Goal: Transaction & Acquisition: Purchase product/service

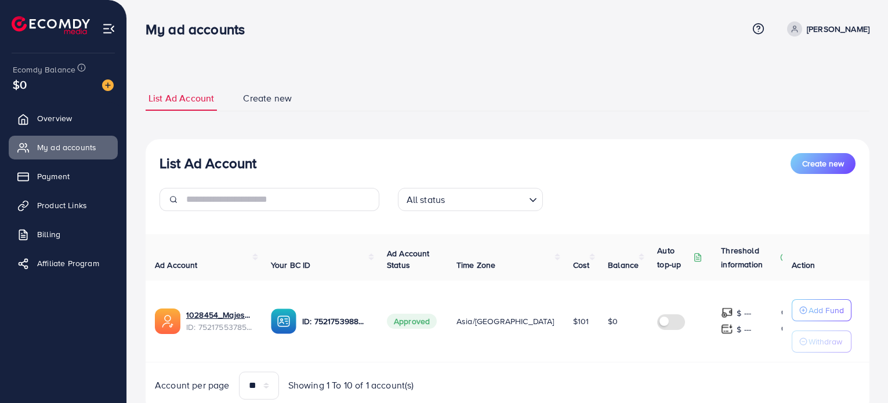
scroll to position [42, 0]
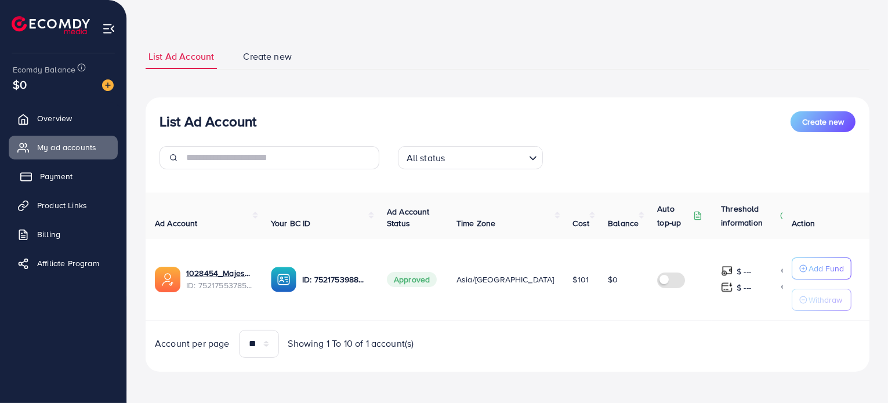
click at [61, 179] on span "Payment" at bounding box center [56, 177] width 32 height 12
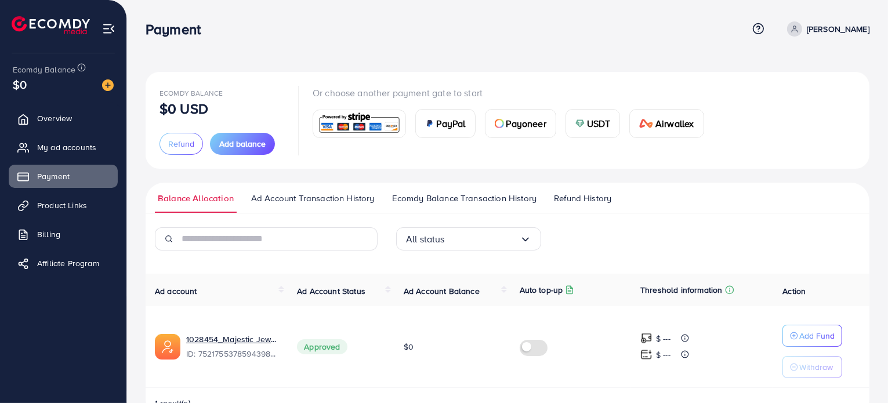
scroll to position [32, 0]
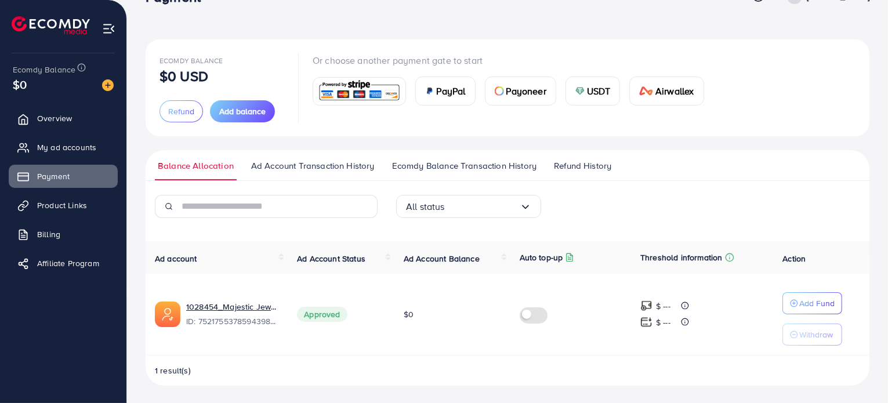
click at [345, 162] on span "Ad Account Transaction History" at bounding box center [313, 166] width 124 height 13
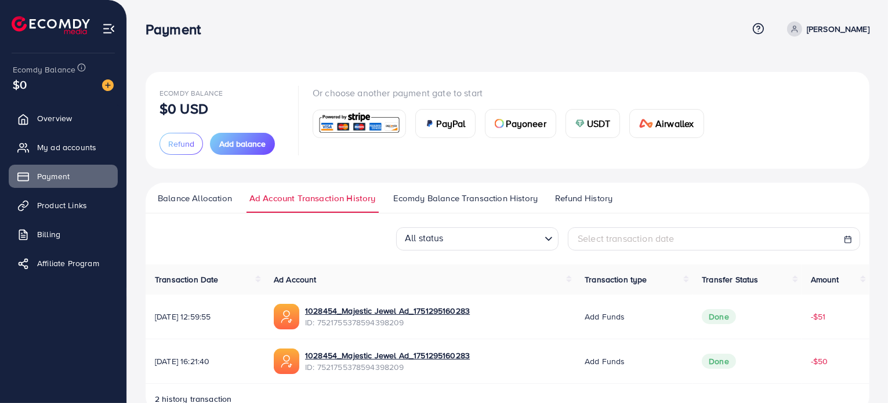
scroll to position [29, 0]
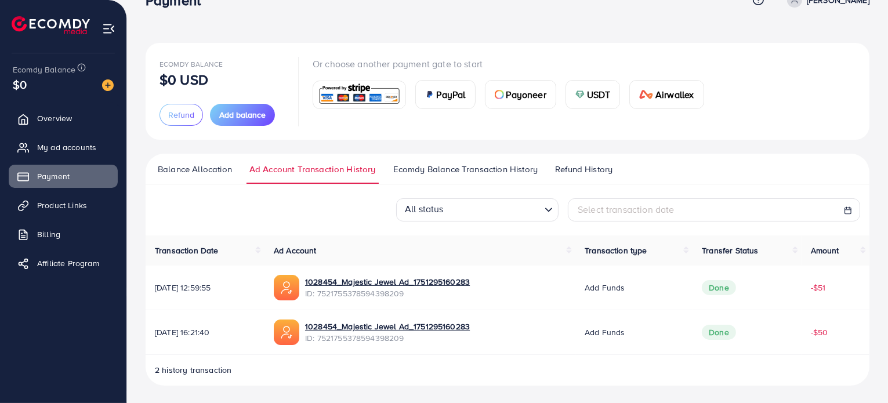
click at [468, 176] on link "Ecomdy Balance Transaction History" at bounding box center [465, 173] width 150 height 21
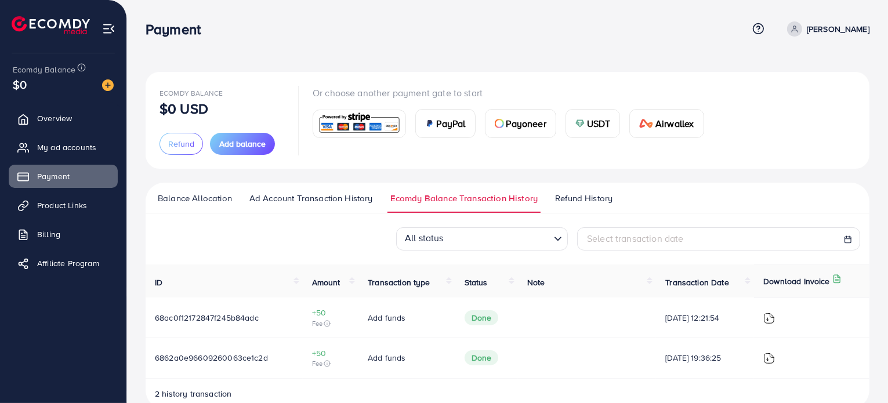
scroll to position [23, 0]
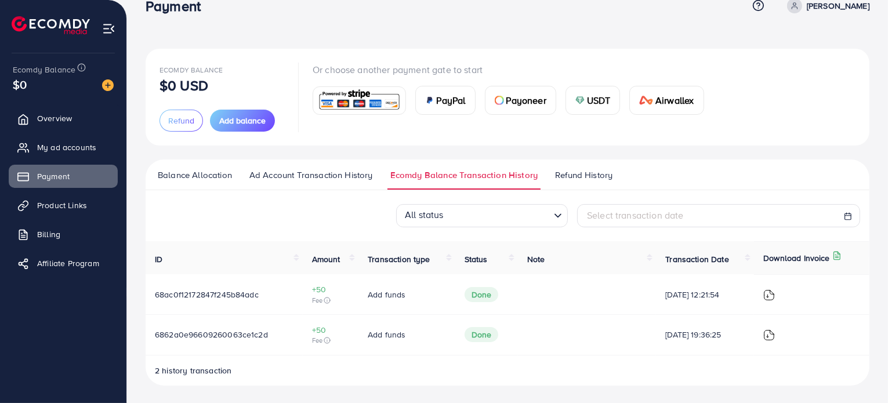
click at [562, 181] on link "Refund History" at bounding box center [583, 179] width 63 height 21
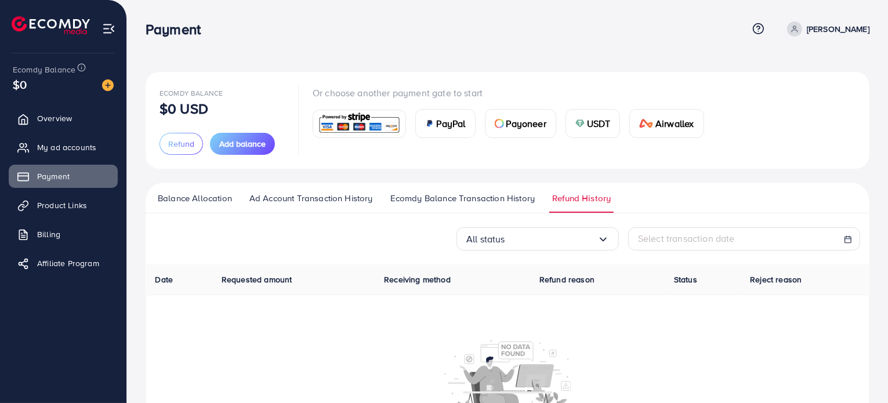
scroll to position [88, 0]
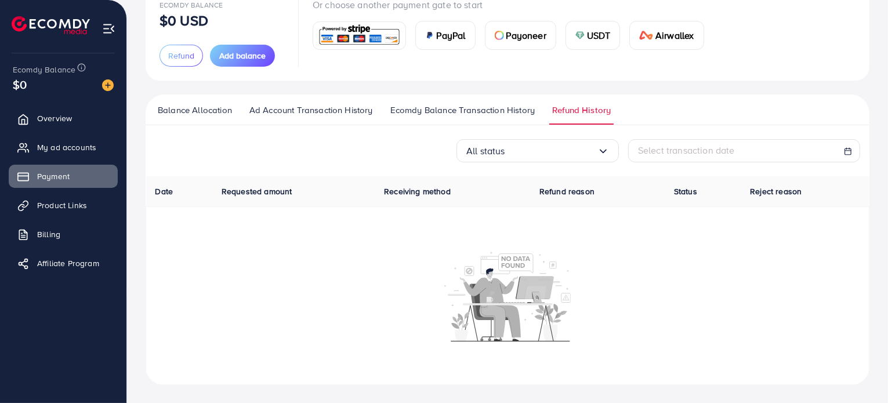
click at [295, 119] on link "Ad Account Transaction History" at bounding box center [311, 114] width 129 height 21
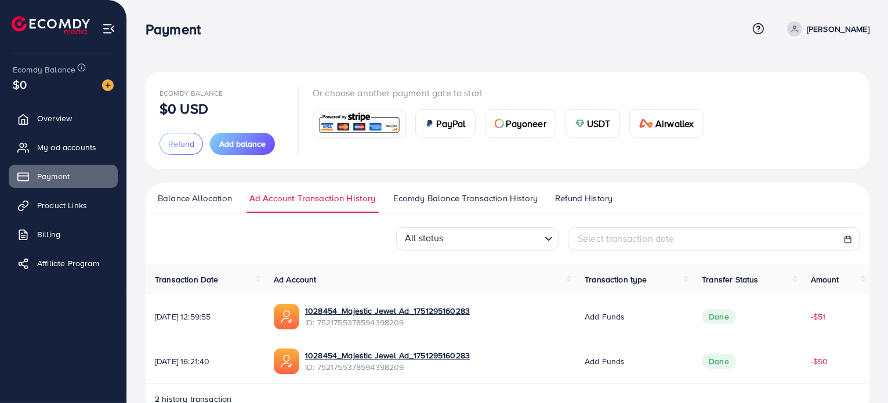
scroll to position [29, 0]
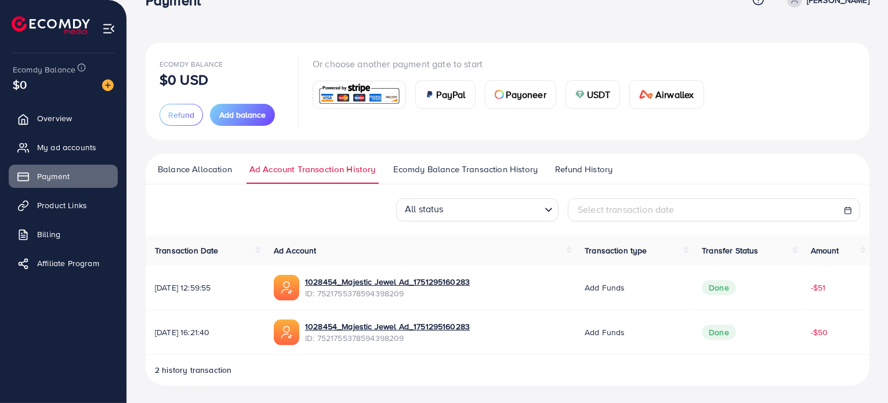
click at [218, 164] on span "Balance Allocation" at bounding box center [195, 169] width 74 height 13
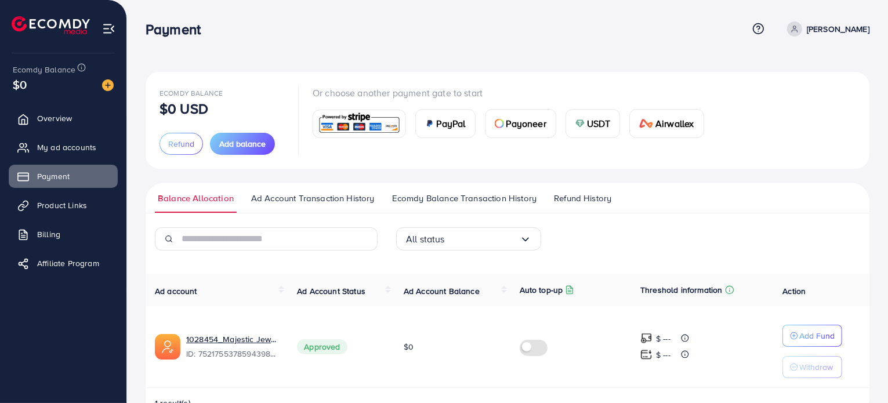
click at [306, 194] on span "Ad Account Transaction History" at bounding box center [313, 198] width 124 height 13
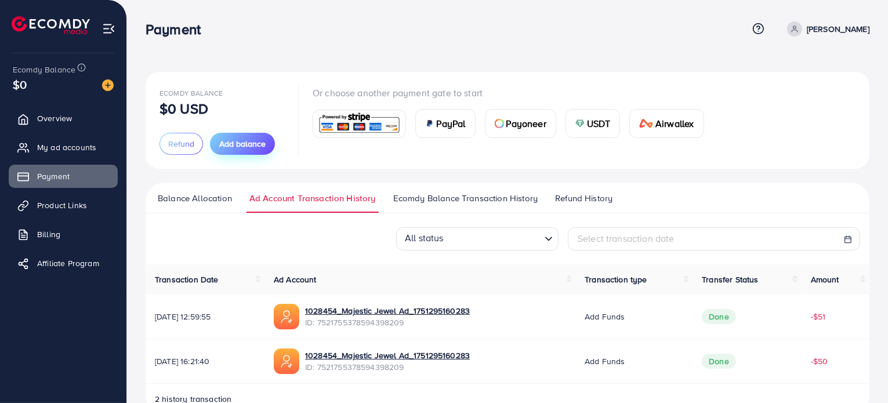
click at [216, 139] on button "Add balance" at bounding box center [242, 144] width 65 height 22
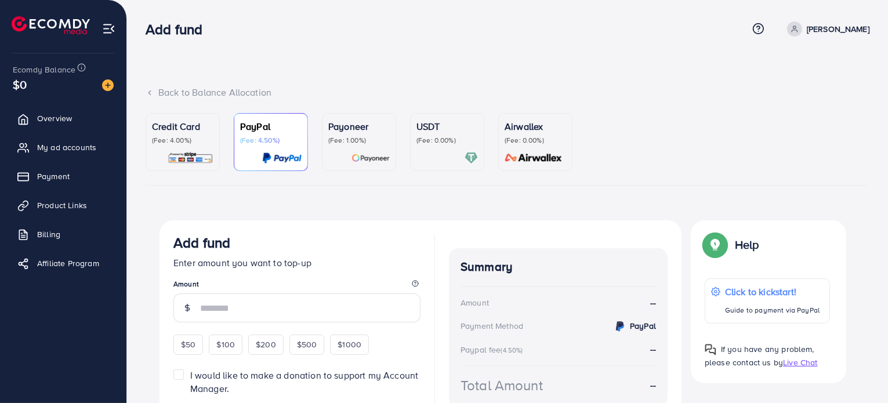
click at [191, 131] on p "Credit Card" at bounding box center [182, 127] width 61 height 14
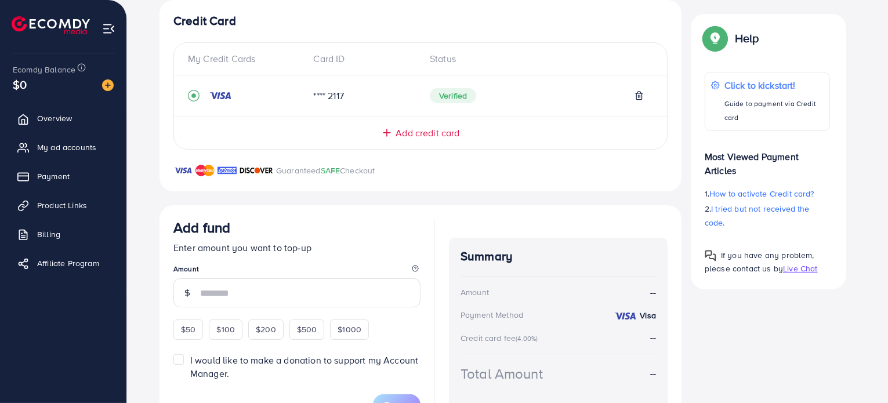
scroll to position [272, 0]
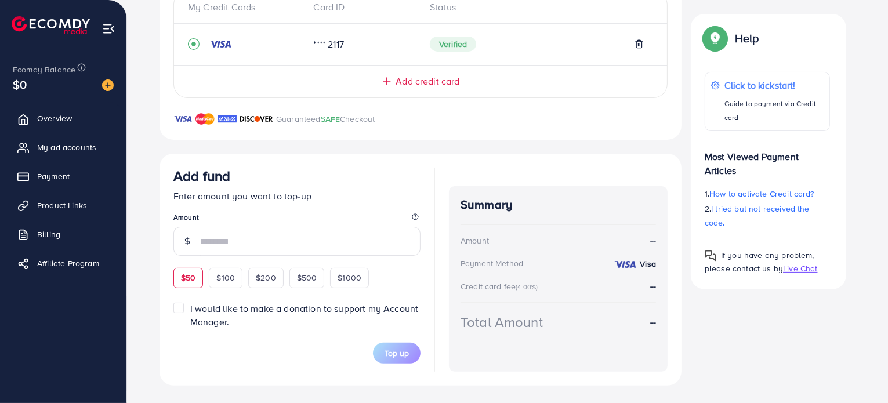
click at [200, 270] on div "$50" at bounding box center [188, 278] width 30 height 20
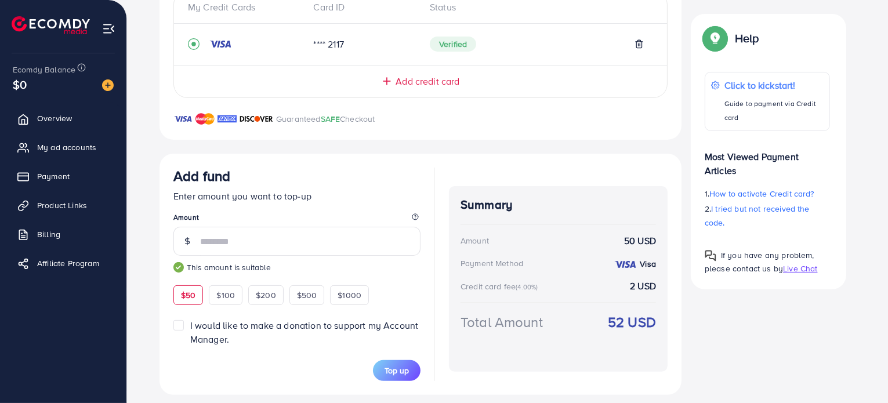
scroll to position [281, 0]
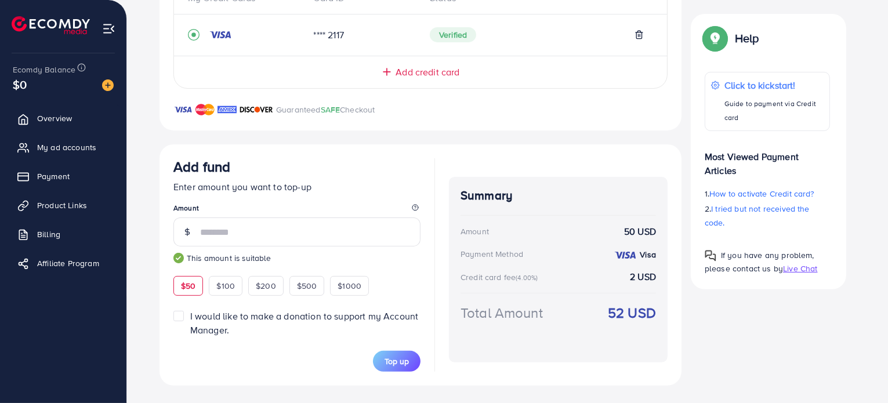
click at [241, 285] on div "$100" at bounding box center [226, 286] width 34 height 20
click at [200, 281] on div "$50" at bounding box center [188, 286] width 30 height 20
type input "**"
click at [385, 352] on button "Top up" at bounding box center [397, 361] width 48 height 21
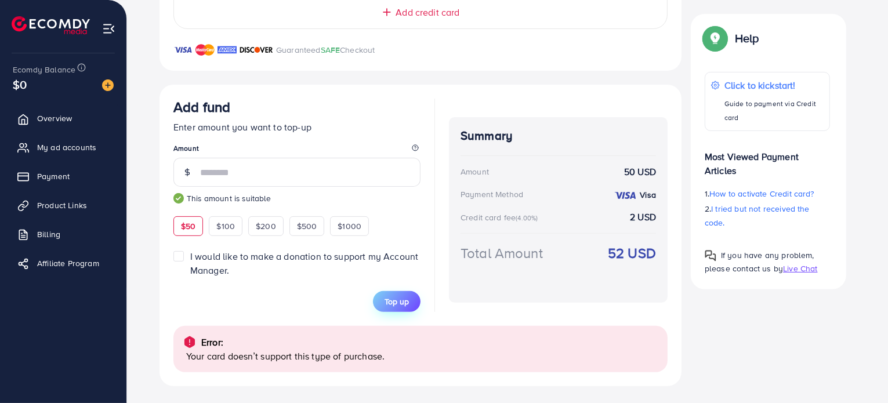
scroll to position [342, 0]
click at [750, 364] on div "Credit Card My Credit Cards Card ID Status **** 2117 Verified Add credit card G…" at bounding box center [508, 132] width 696 height 507
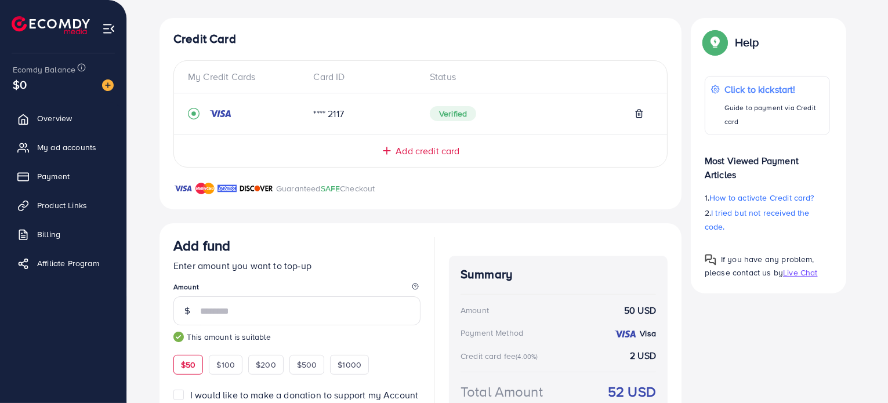
scroll to position [81, 0]
